Goal: Task Accomplishment & Management: Check status

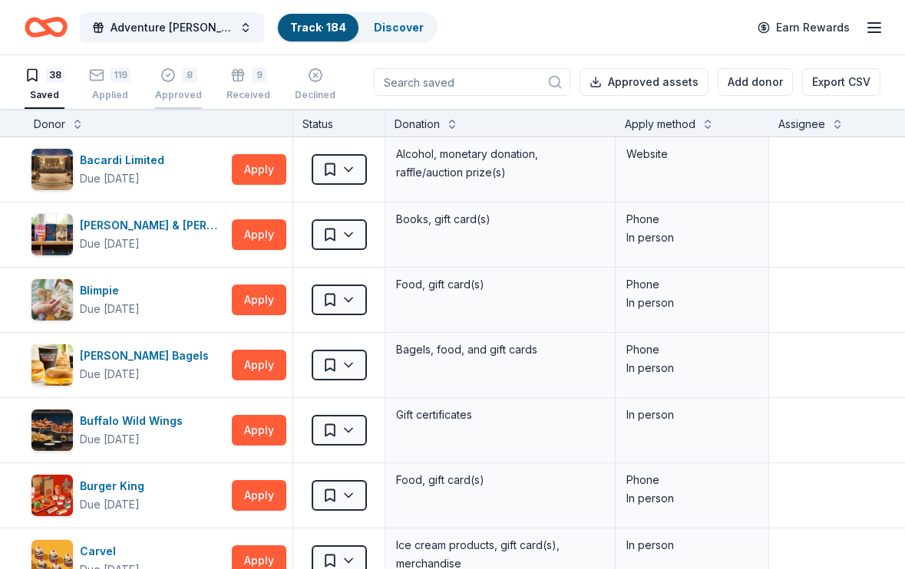
click at [165, 88] on div "8 Approved" at bounding box center [178, 85] width 47 height 34
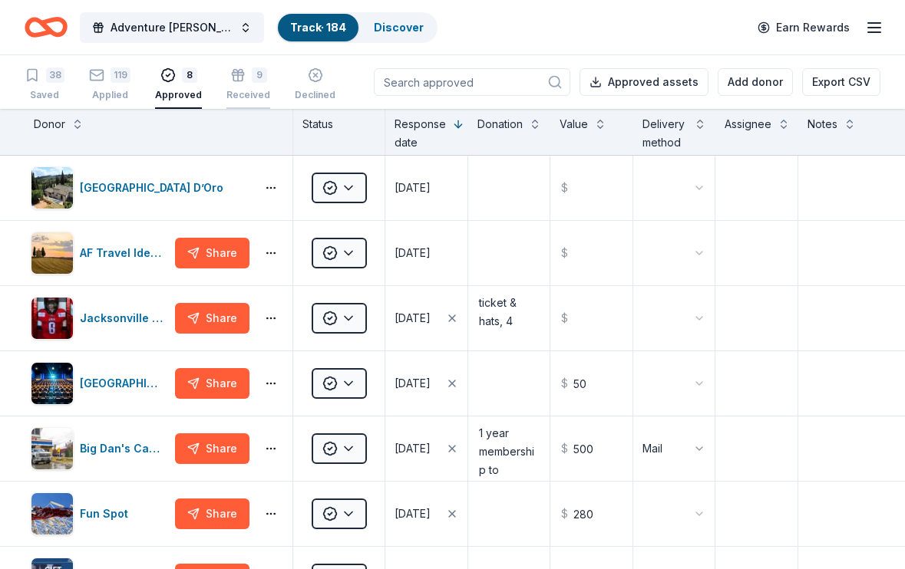
click at [229, 86] on div "9 Received" at bounding box center [248, 85] width 44 height 34
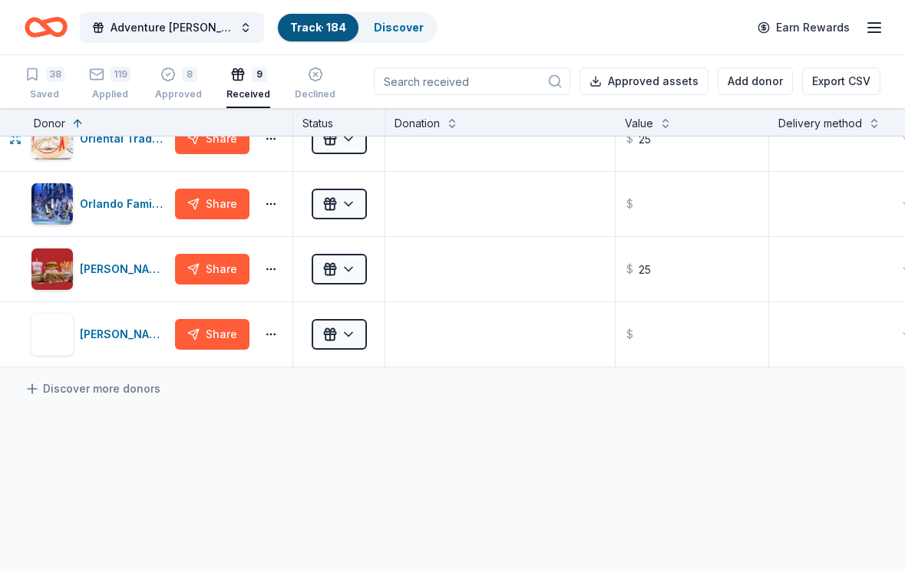
scroll to position [443, 0]
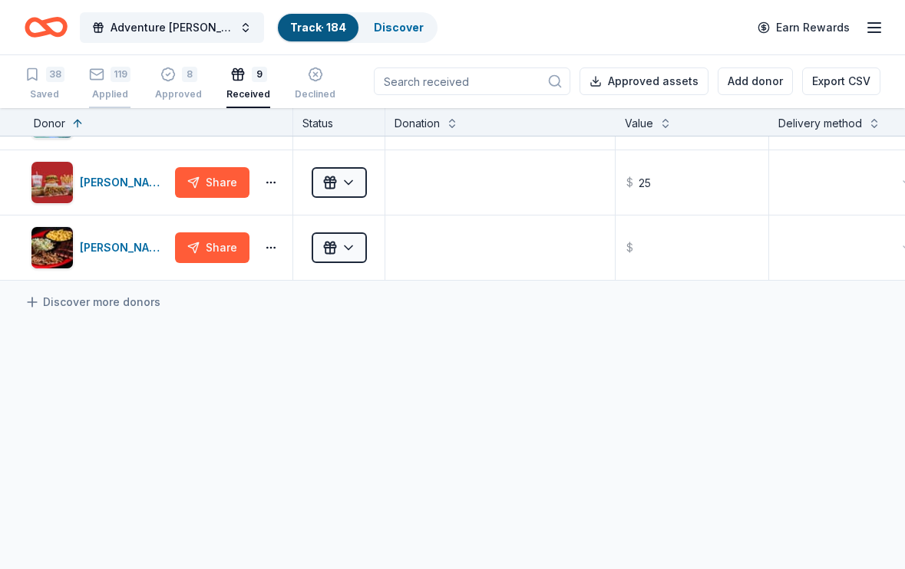
click at [111, 92] on div "Applied" at bounding box center [109, 94] width 41 height 12
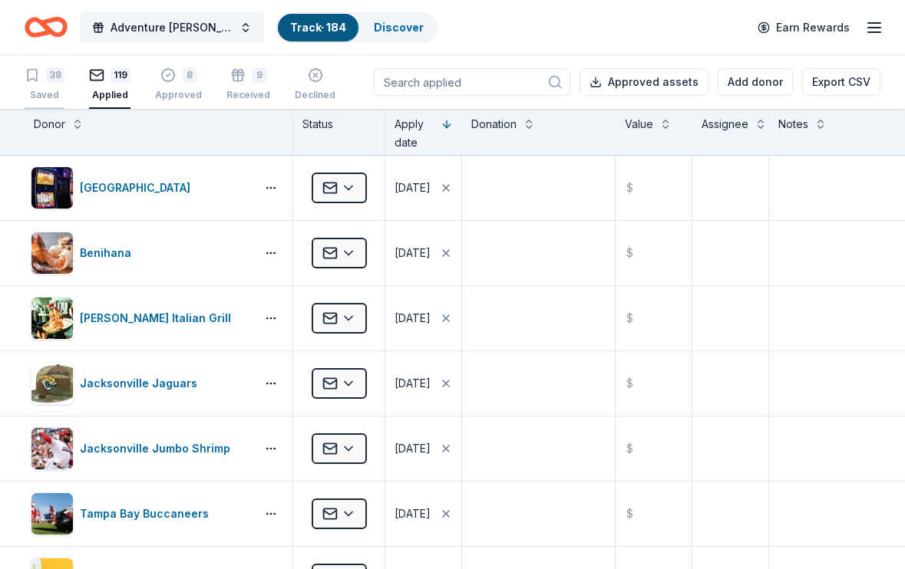
click at [54, 95] on div "Saved" at bounding box center [45, 95] width 40 height 12
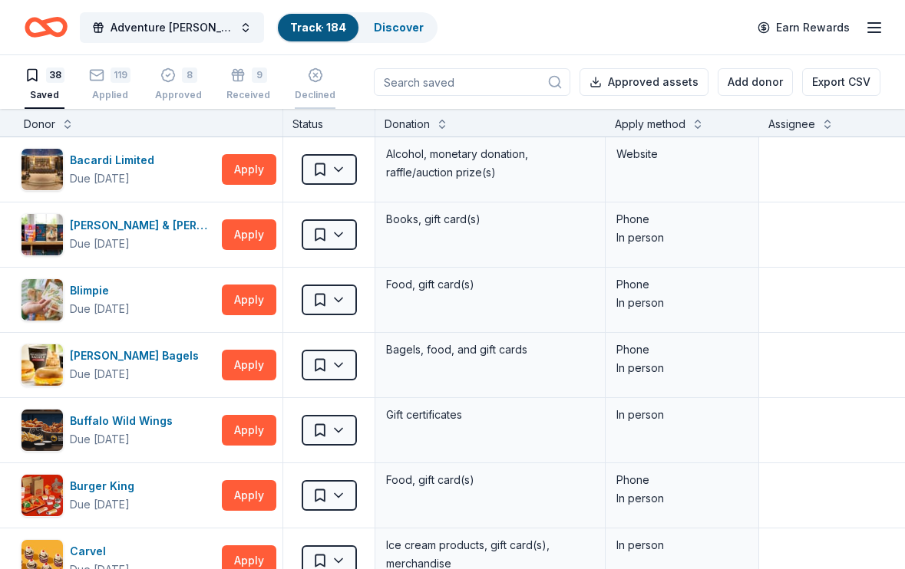
scroll to position [0, 21]
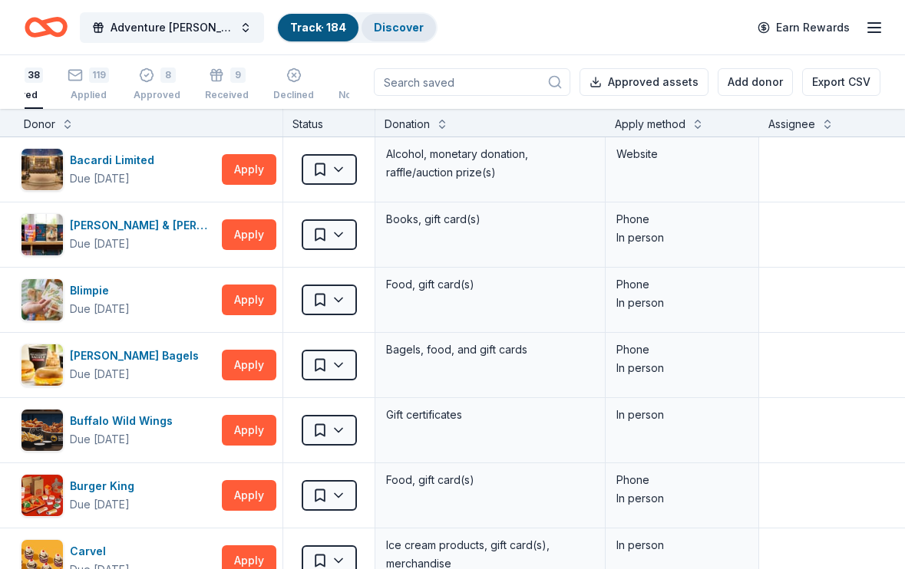
click at [390, 38] on div "Discover" at bounding box center [398, 28] width 74 height 28
